Goal: Transaction & Acquisition: Book appointment/travel/reservation

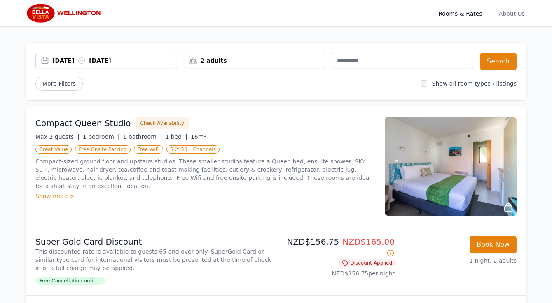
click at [71, 59] on div "[DATE] [DATE]" at bounding box center [114, 60] width 125 height 8
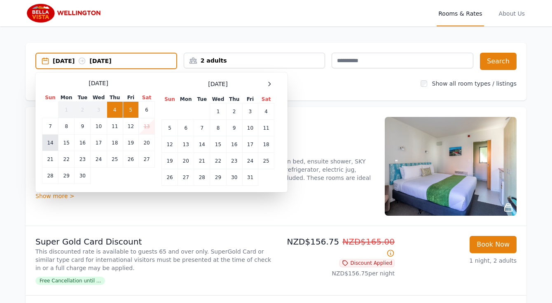
click at [48, 142] on td "14" at bounding box center [50, 143] width 16 height 16
click at [68, 144] on td "15" at bounding box center [67, 143] width 16 height 16
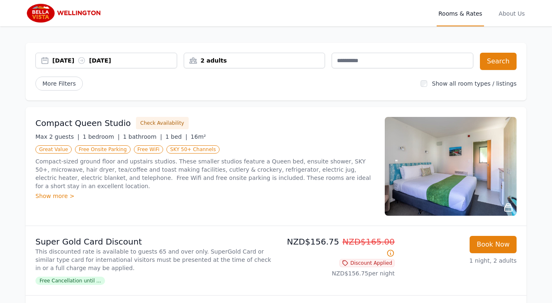
click at [214, 66] on div "2 adults" at bounding box center [255, 61] width 142 height 16
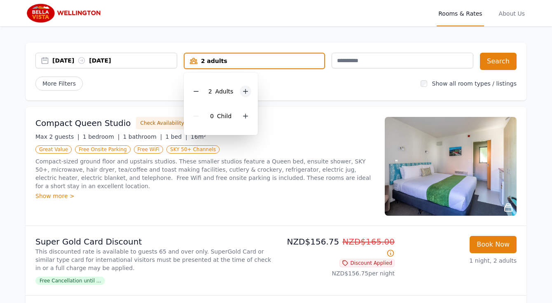
click at [247, 92] on icon at bounding box center [246, 91] width 5 height 5
click at [496, 62] on button "Search" at bounding box center [498, 61] width 37 height 17
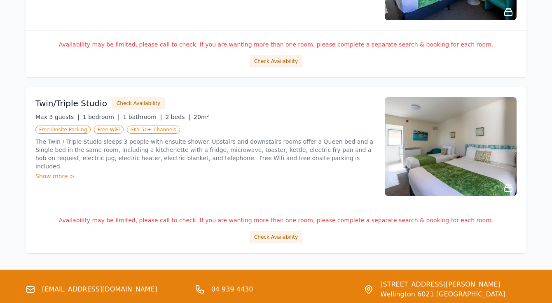
scroll to position [656, 0]
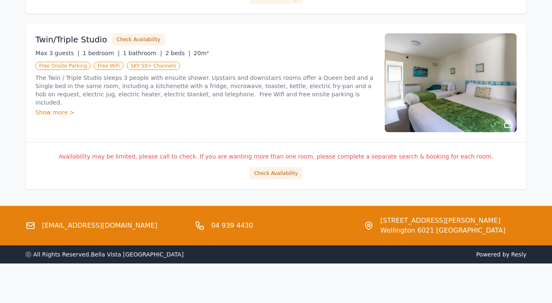
click at [69, 225] on link "[EMAIL_ADDRESS][DOMAIN_NAME]" at bounding box center [99, 226] width 115 height 10
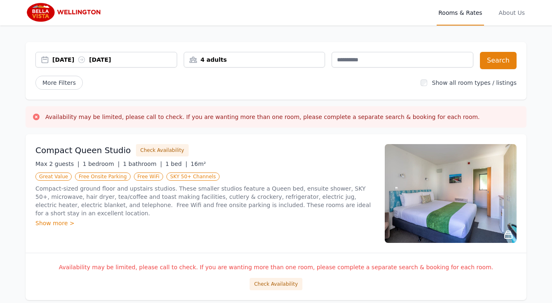
scroll to position [0, 0]
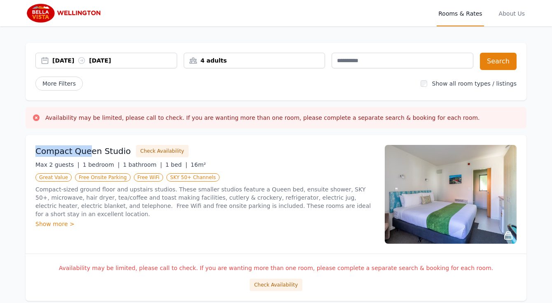
drag, startPoint x: 35, startPoint y: 153, endPoint x: 88, endPoint y: 152, distance: 52.8
click at [88, 152] on div "Compact Queen Studio Check Availability Max 2 guests | 1 bedroom | 1 bathroom |…" at bounding box center [276, 194] width 501 height 119
